Goal: Task Accomplishment & Management: Complete application form

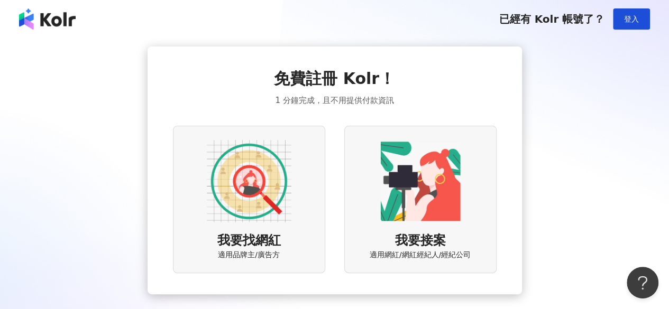
click at [277, 188] on img at bounding box center [249, 181] width 85 height 85
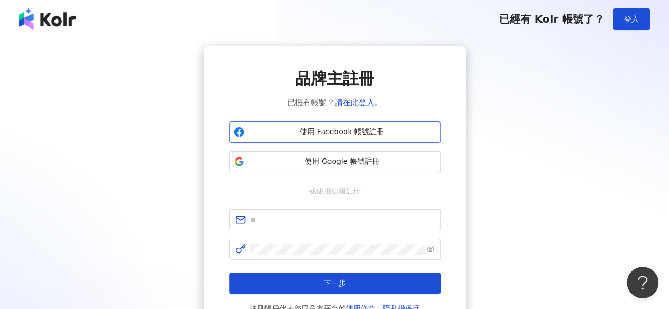
click at [349, 125] on button "使用 Facebook 帳號註冊" at bounding box center [334, 132] width 211 height 21
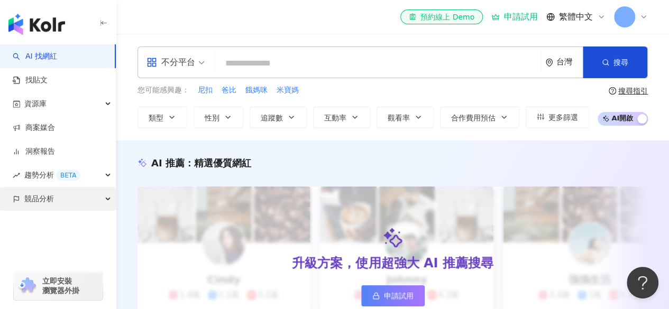
click at [62, 207] on div "競品分析" at bounding box center [58, 199] width 116 height 24
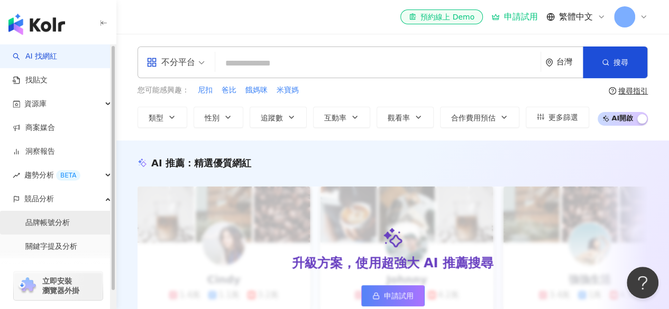
click at [54, 220] on link "品牌帳號分析" at bounding box center [47, 223] width 44 height 11
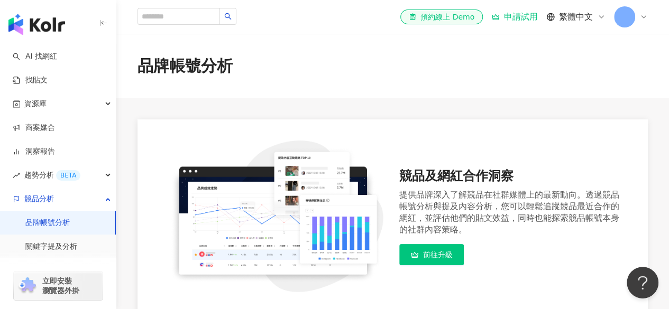
click at [433, 262] on link "前往升級" at bounding box center [431, 254] width 64 height 21
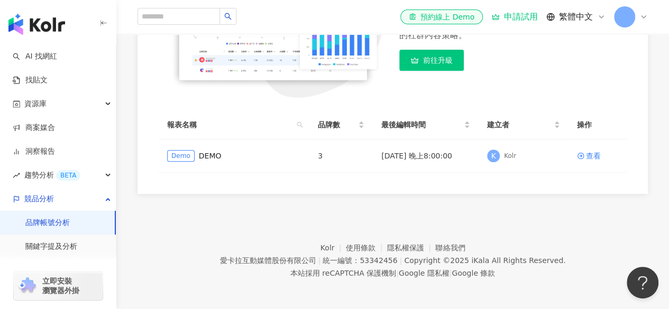
scroll to position [196, 0]
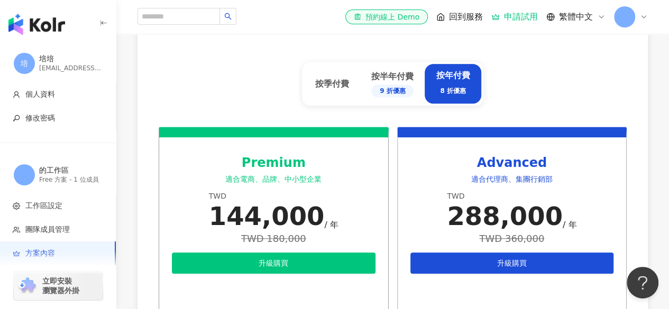
scroll to position [430, 0]
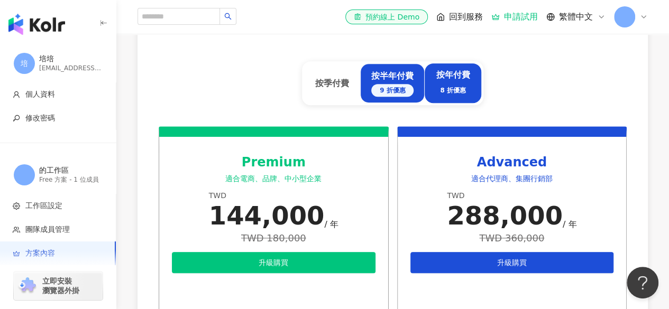
click at [391, 81] on div "按半年付費 9 折優惠" at bounding box center [392, 83] width 42 height 26
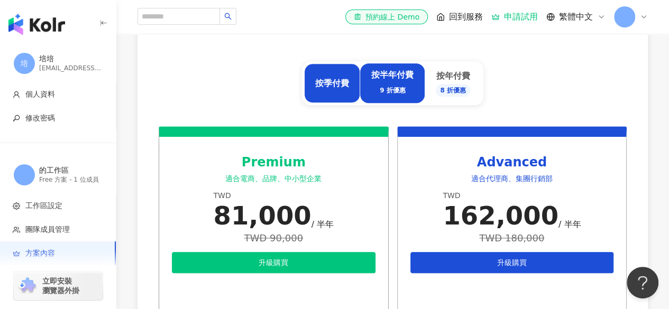
click at [335, 73] on div "按季付費" at bounding box center [332, 83] width 56 height 40
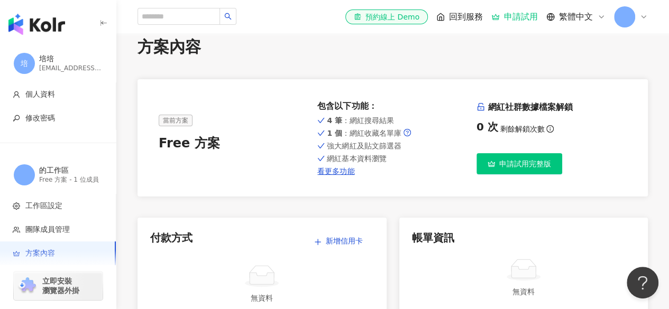
scroll to position [0, 0]
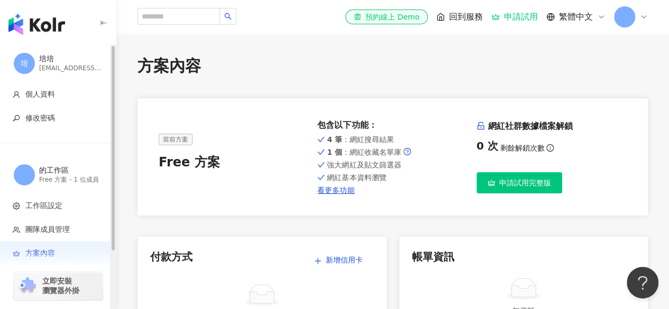
click at [71, 168] on div "的工作區" at bounding box center [70, 170] width 63 height 11
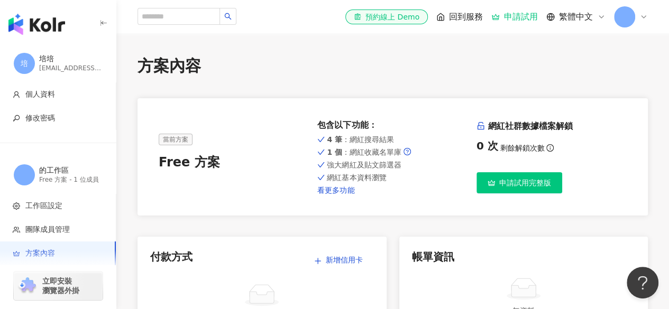
click at [338, 192] on link "看更多功能" at bounding box center [392, 190] width 150 height 8
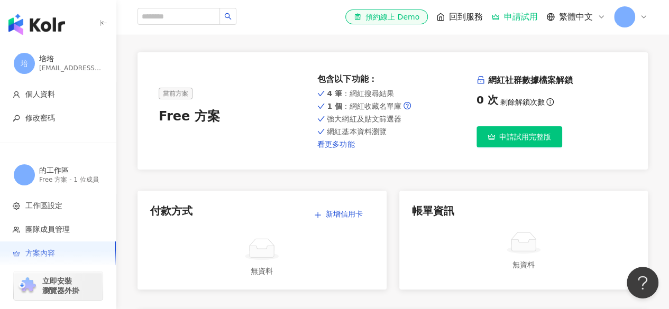
scroll to position [48, 0]
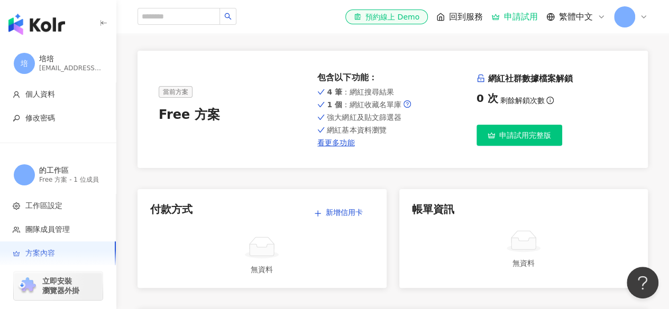
click at [529, 135] on span "申請試用完整版" at bounding box center [525, 135] width 52 height 8
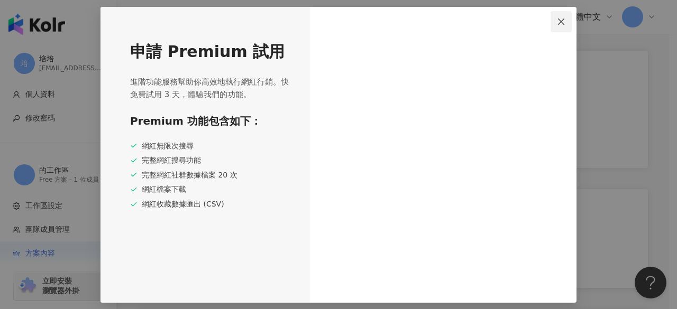
click at [562, 18] on icon "close" at bounding box center [561, 21] width 8 height 8
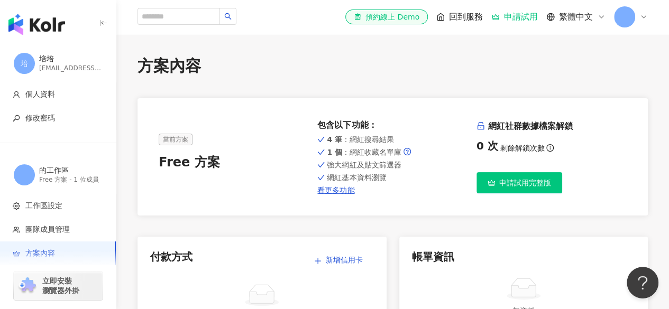
click at [40, 27] on img "button" at bounding box center [36, 24] width 57 height 21
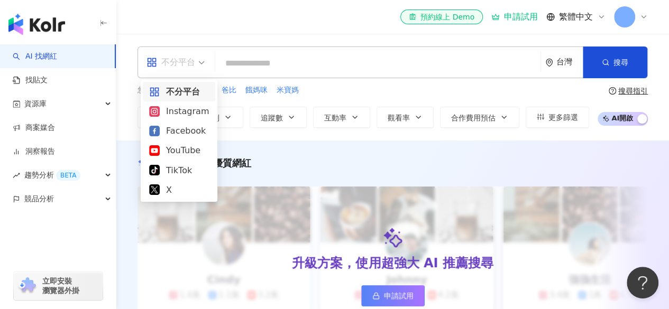
click at [194, 62] on div "不分平台" at bounding box center [170, 62] width 49 height 17
click at [184, 116] on div "Instagram" at bounding box center [179, 111] width 60 height 13
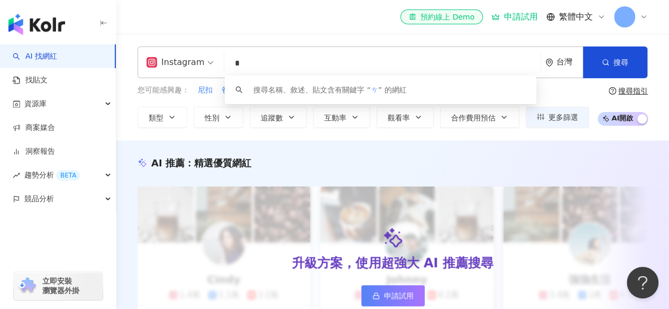
click at [288, 54] on input "*" at bounding box center [382, 63] width 308 height 20
type input "**"
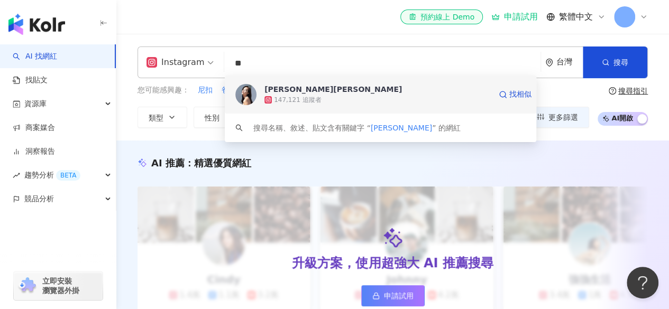
click at [304, 98] on div "147,121 追蹤者" at bounding box center [297, 100] width 47 height 9
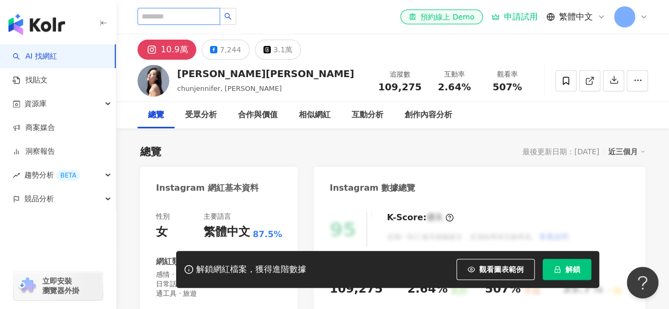
paste input "**********"
click at [194, 16] on input "**********" at bounding box center [178, 16] width 82 height 17
type input "**********"
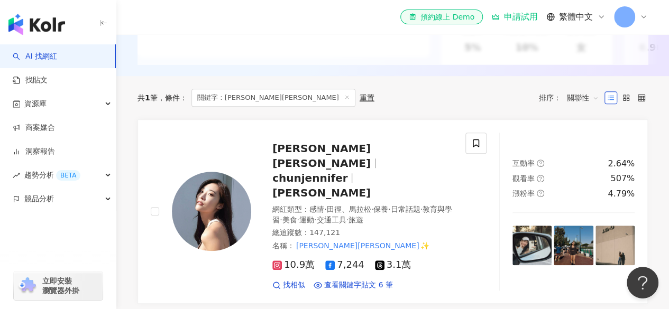
scroll to position [273, 0]
click at [304, 179] on div "蔡沁妍Jennifer chunjennifer 蔡楚珺 網紅類型 ： 感情 · 田徑、馬拉松 · 保養 · 日常話題 · 教育與學習 · 美食 · 運動 ·…" at bounding box center [351, 212] width 201 height 158
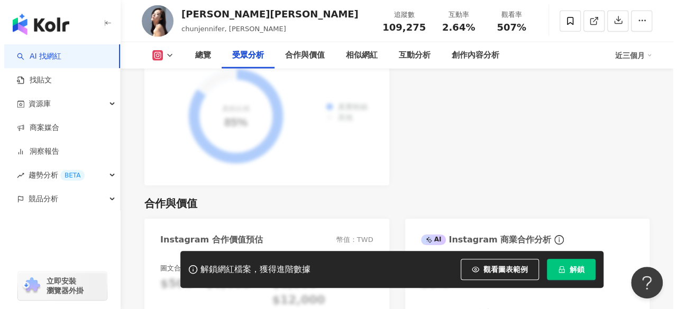
scroll to position [1380, 0]
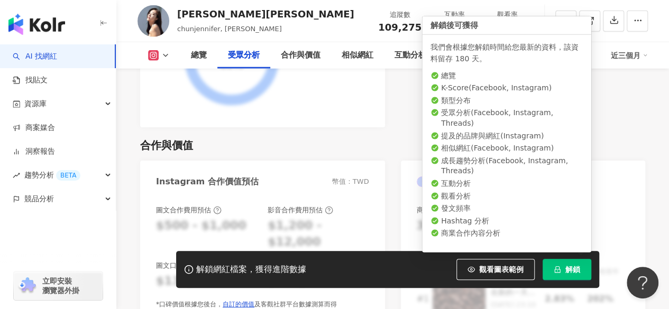
click at [564, 264] on button "解鎖" at bounding box center [566, 269] width 49 height 21
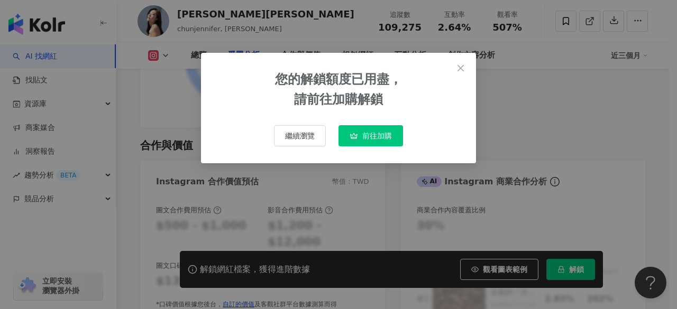
click at [383, 134] on span "前往加購" at bounding box center [377, 136] width 30 height 8
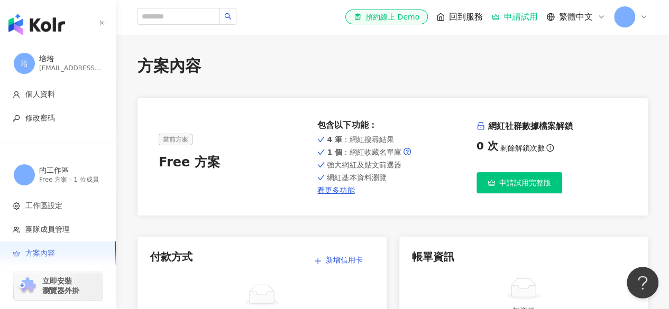
click at [638, 25] on div at bounding box center [631, 16] width 34 height 21
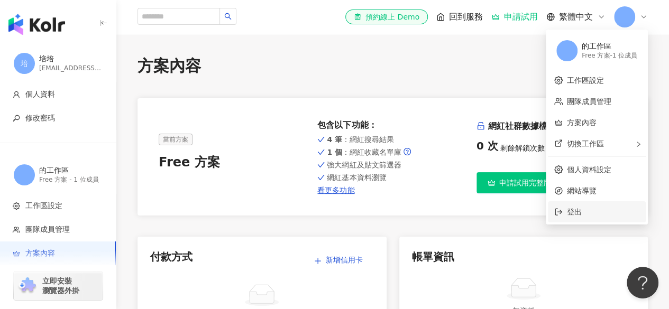
click at [594, 209] on span "登出" at bounding box center [603, 212] width 72 height 12
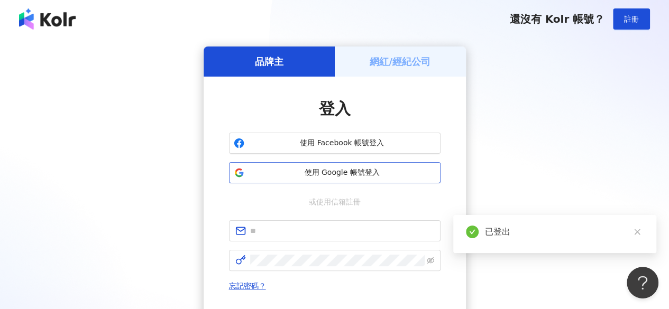
click at [318, 179] on button "使用 Google 帳號登入" at bounding box center [334, 172] width 211 height 21
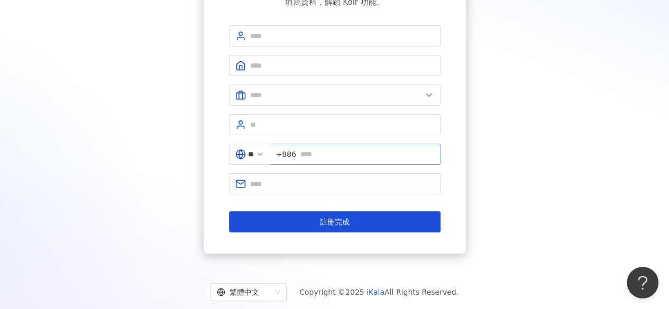
scroll to position [102, 0]
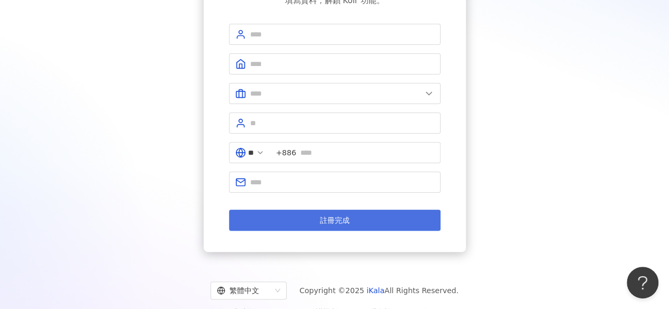
click at [377, 220] on button "註冊完成" at bounding box center [334, 220] width 211 height 21
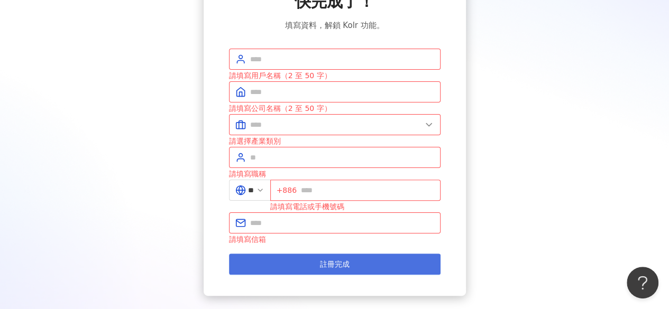
scroll to position [78, 0]
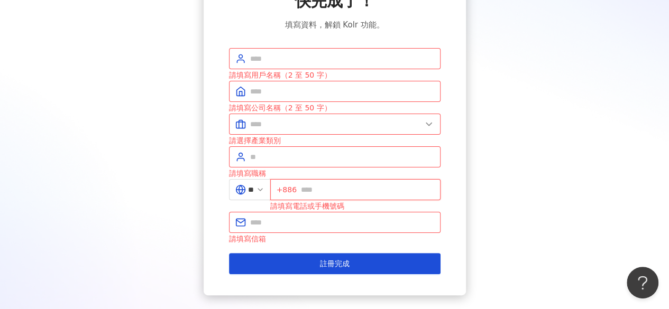
click at [330, 188] on input "text" at bounding box center [367, 190] width 133 height 12
type input "*"
type input "*********"
click at [323, 159] on input "text" at bounding box center [342, 157] width 184 height 12
click at [292, 60] on input "text" at bounding box center [342, 59] width 184 height 12
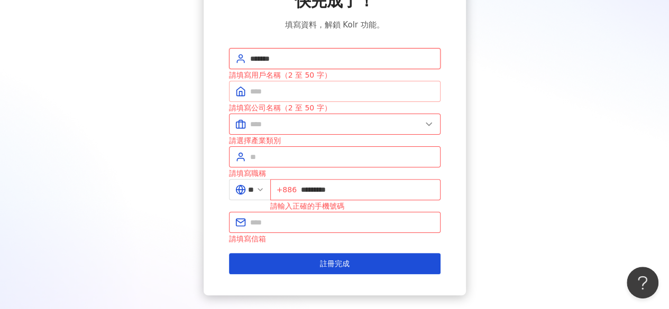
type input "*******"
type input "*"
click at [277, 92] on input "*" at bounding box center [342, 92] width 184 height 12
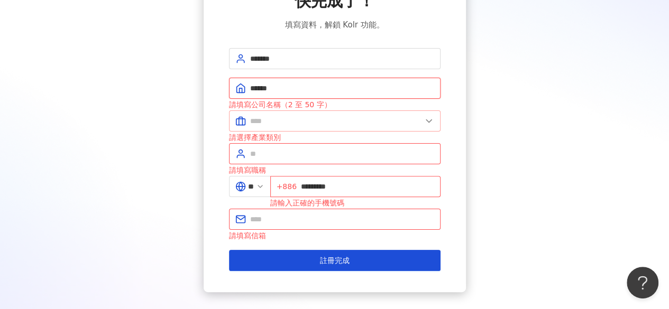
type input "******"
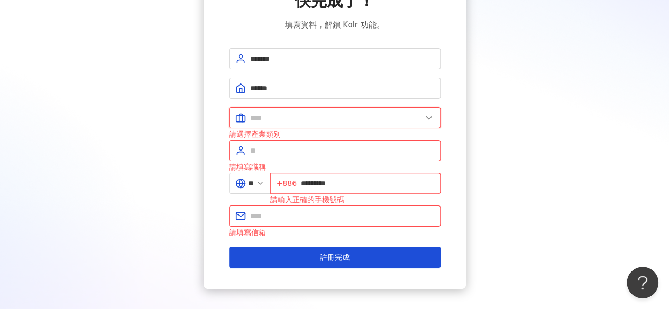
click at [290, 122] on input "text" at bounding box center [335, 118] width 171 height 12
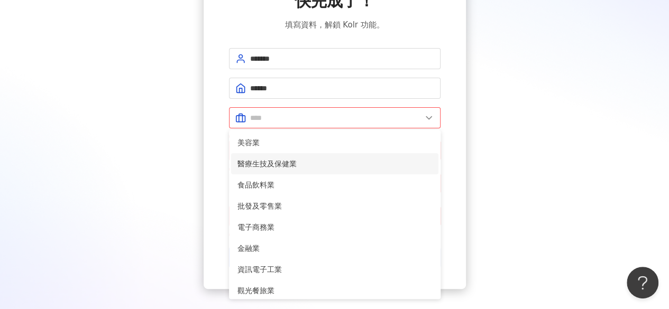
click at [292, 155] on li "醫療生技及保健業" at bounding box center [334, 163] width 207 height 21
type input "********"
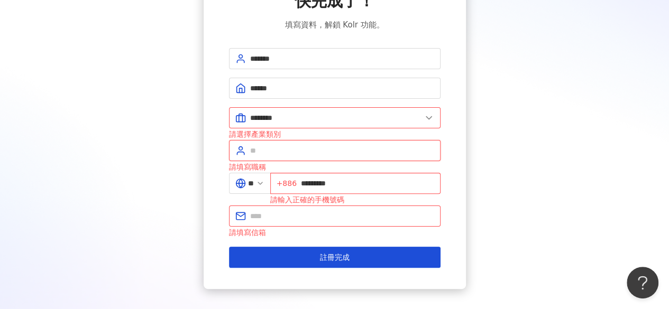
click at [283, 151] on input "text" at bounding box center [342, 151] width 184 height 12
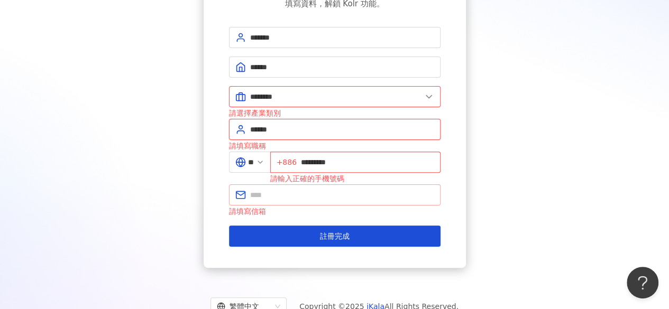
type input "******"
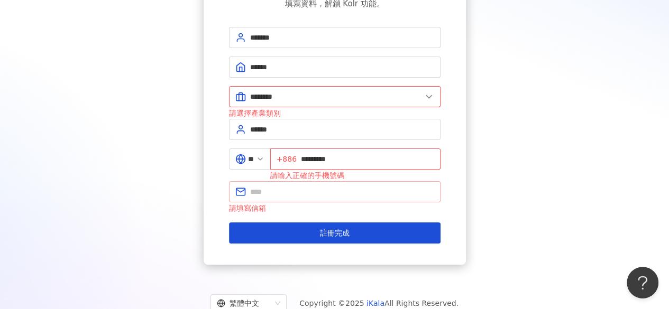
click at [288, 199] on span at bounding box center [334, 191] width 211 height 21
type input "*"
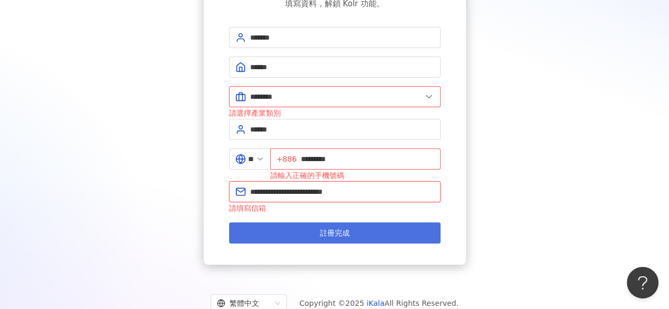
type input "**********"
click at [296, 223] on button "註冊完成" at bounding box center [334, 233] width 211 height 21
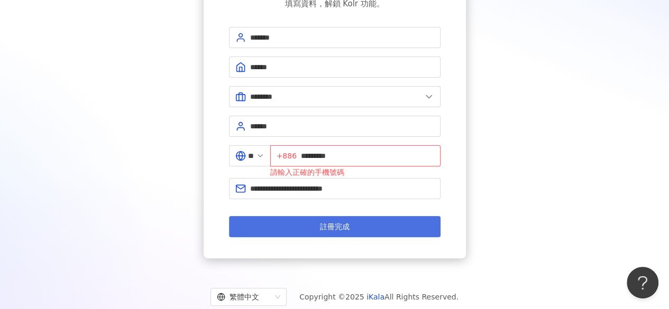
click at [298, 217] on button "註冊完成" at bounding box center [334, 226] width 211 height 21
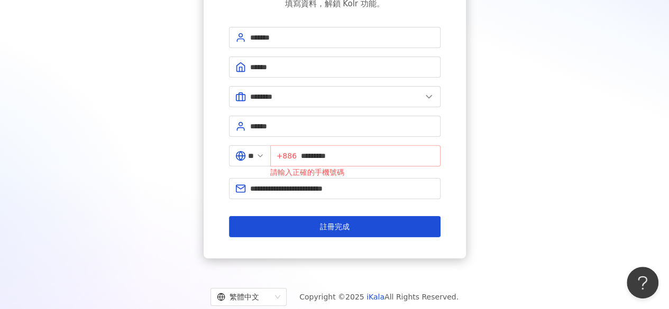
click at [304, 152] on span "+886 *********" at bounding box center [355, 155] width 170 height 21
click at [306, 154] on input "*********" at bounding box center [367, 156] width 133 height 12
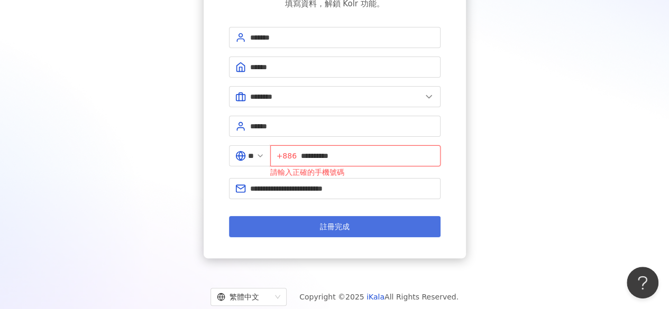
type input "**********"
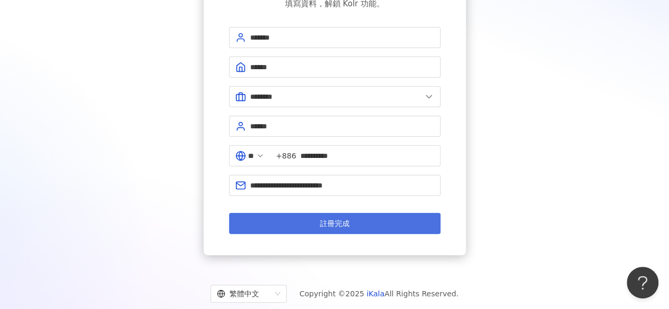
click at [327, 226] on span "註冊完成" at bounding box center [335, 223] width 30 height 8
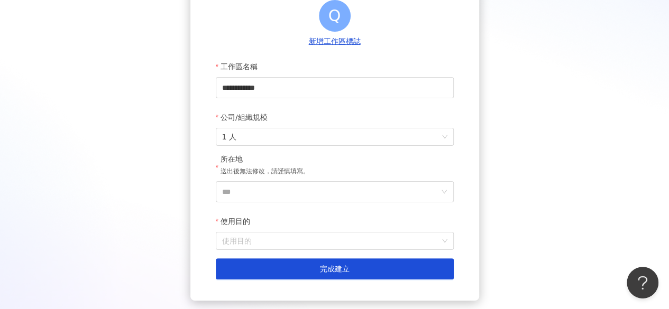
scroll to position [122, 0]
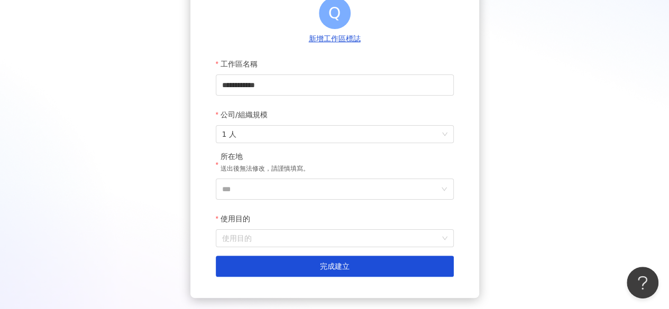
click at [313, 125] on div "公司/組織規模" at bounding box center [335, 114] width 238 height 21
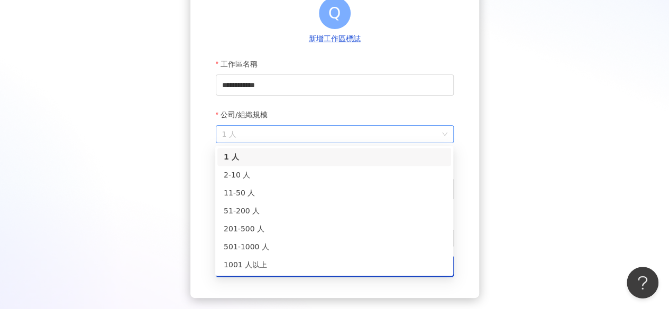
click at [304, 135] on span "1 人" at bounding box center [334, 134] width 225 height 17
click at [281, 211] on div "51-200 人" at bounding box center [334, 211] width 221 height 12
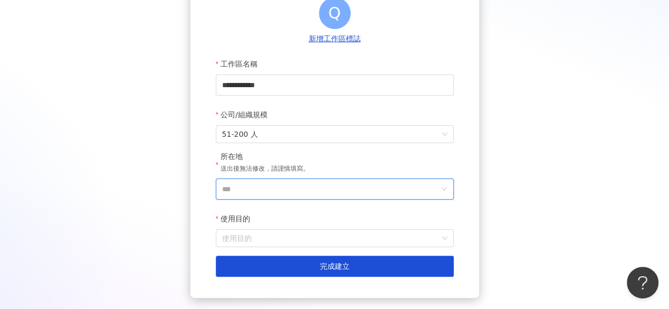
click at [277, 192] on input "***" at bounding box center [330, 189] width 217 height 20
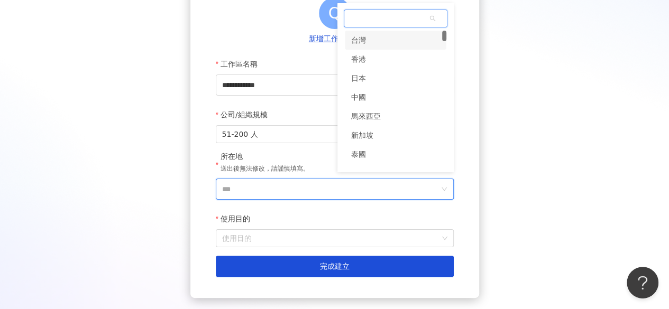
click at [368, 37] on div "台灣" at bounding box center [395, 40] width 101 height 19
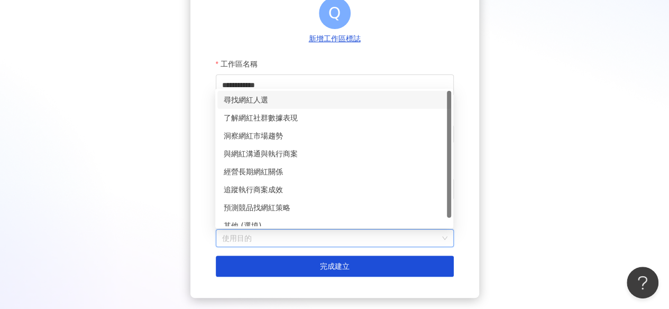
click at [290, 238] on input "使用目的" at bounding box center [334, 238] width 225 height 17
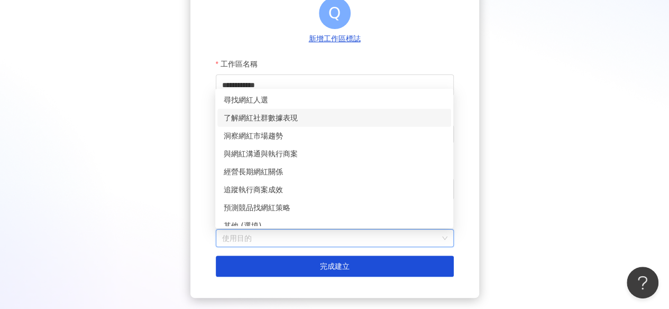
click at [295, 118] on div "了解網紅社群數據表現" at bounding box center [334, 118] width 221 height 12
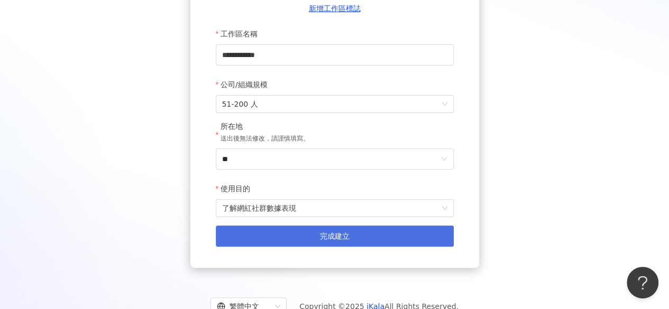
scroll to position [153, 0]
click at [277, 244] on button "完成建立" at bounding box center [335, 235] width 238 height 21
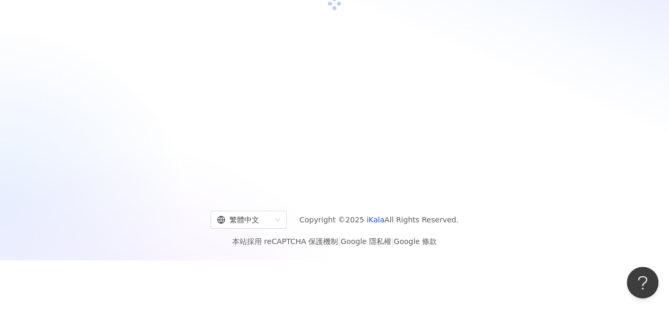
scroll to position [49, 0]
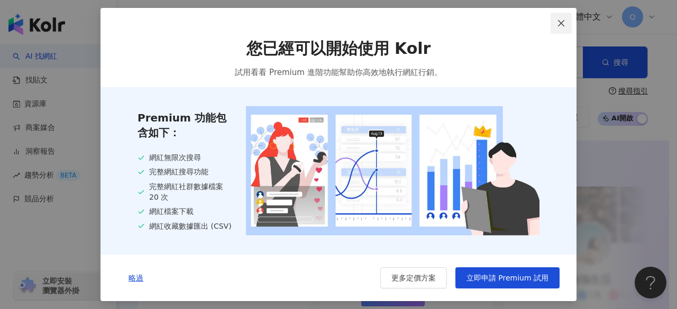
click at [558, 19] on icon "close" at bounding box center [561, 23] width 8 height 8
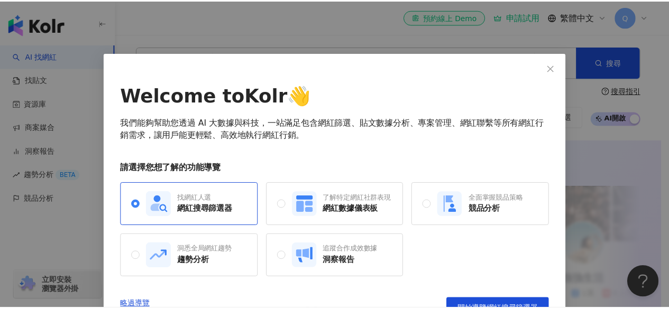
scroll to position [22, 0]
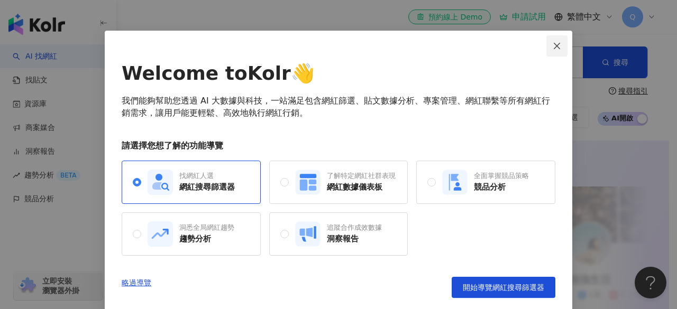
click at [552, 46] on icon "close" at bounding box center [556, 46] width 8 height 8
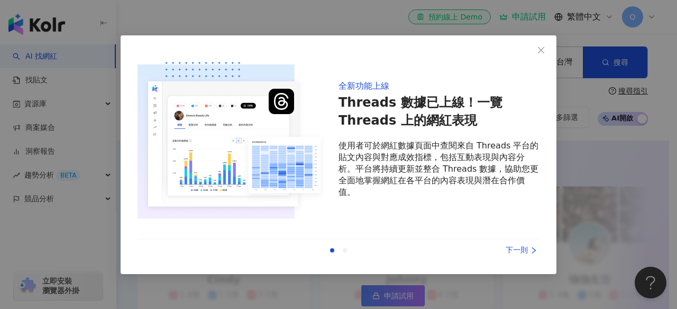
click at [549, 46] on span "Close" at bounding box center [540, 50] width 21 height 8
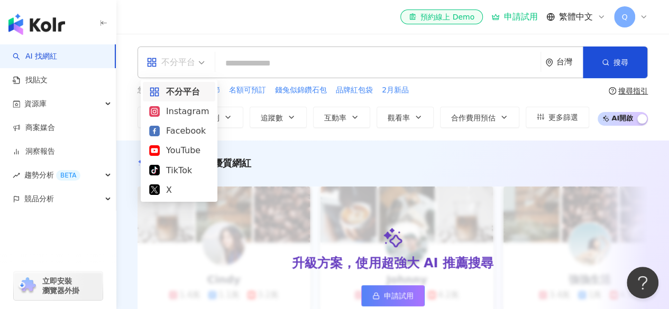
click at [190, 68] on div "不分平台" at bounding box center [170, 62] width 49 height 17
click at [195, 114] on div "Instagram" at bounding box center [179, 111] width 60 height 13
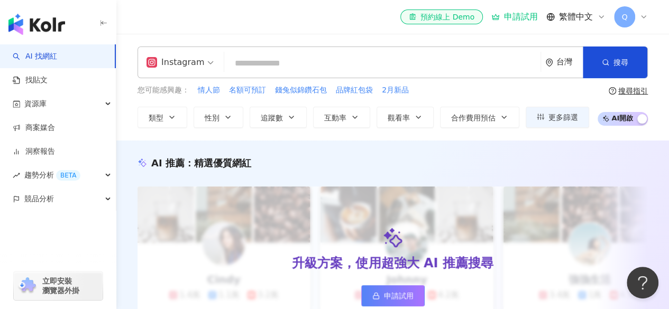
click at [271, 67] on input "search" at bounding box center [382, 63] width 308 height 20
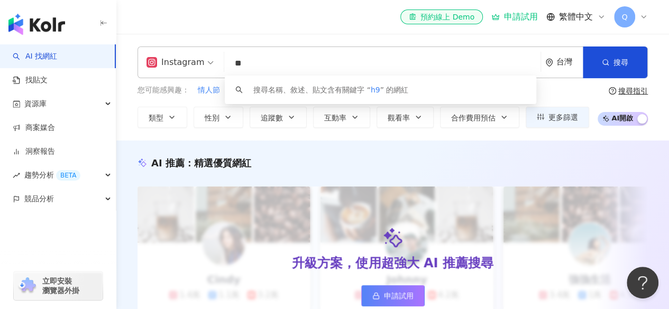
type input "*"
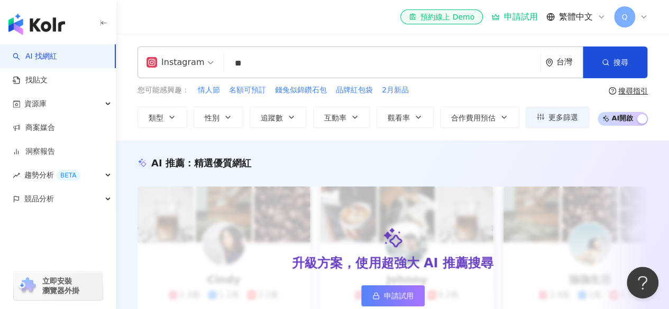
type input "*"
type input "**"
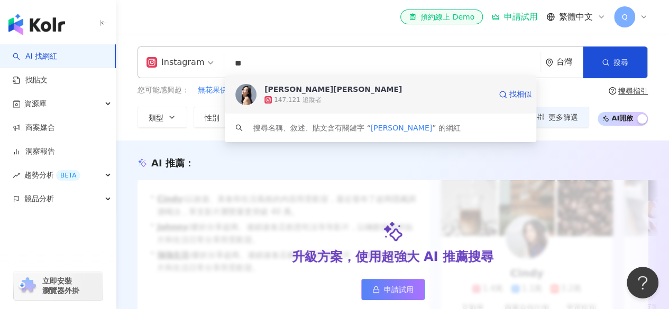
click at [295, 97] on div "147,121 追蹤者" at bounding box center [297, 100] width 47 height 9
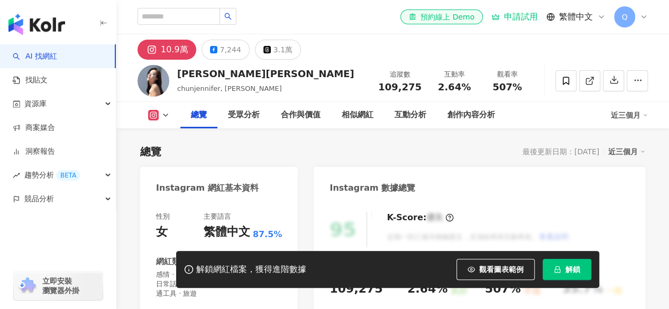
scroll to position [133, 0]
